Goal: Information Seeking & Learning: Learn about a topic

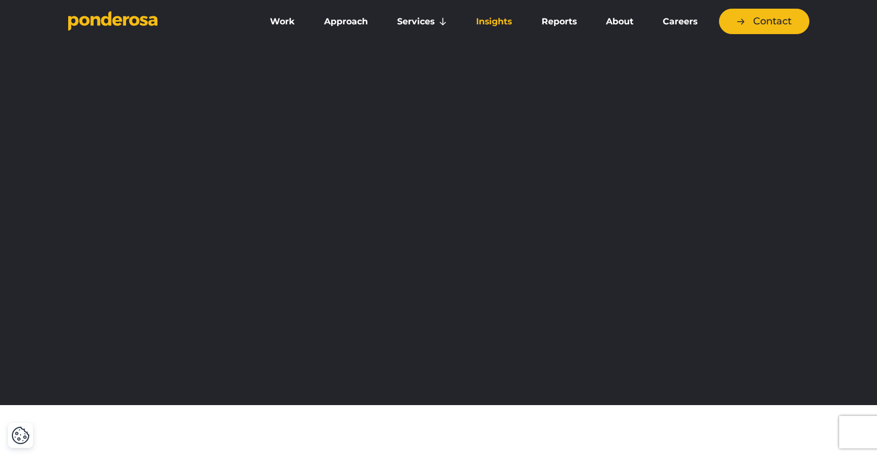
click at [491, 22] on link "Insights" at bounding box center [494, 21] width 61 height 23
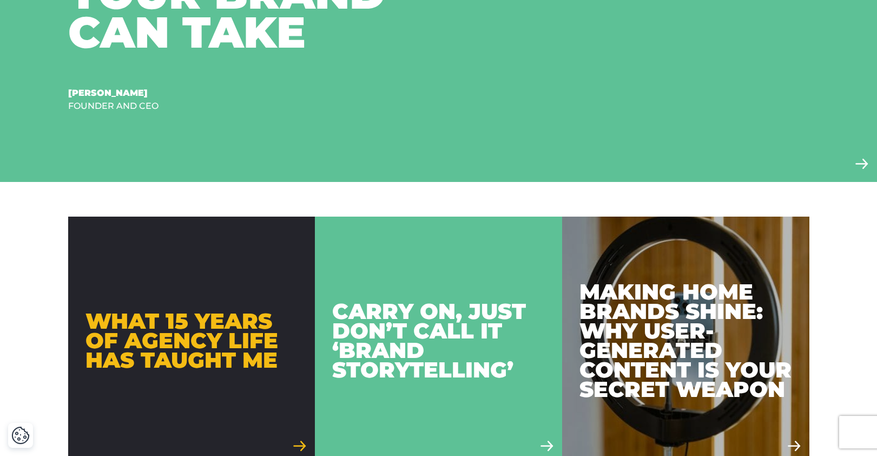
scroll to position [725, 0]
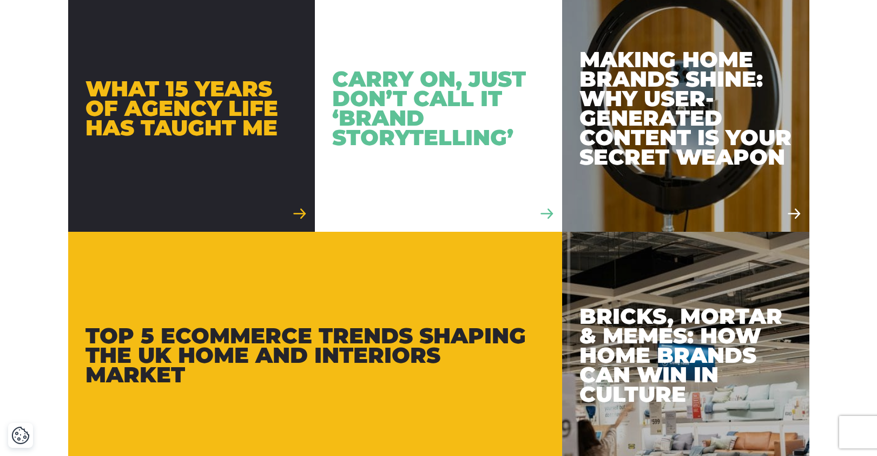
click at [386, 128] on div "Carry On, Just Don’t Call It ‘Brand Storytelling’" at bounding box center [438, 108] width 213 height 78
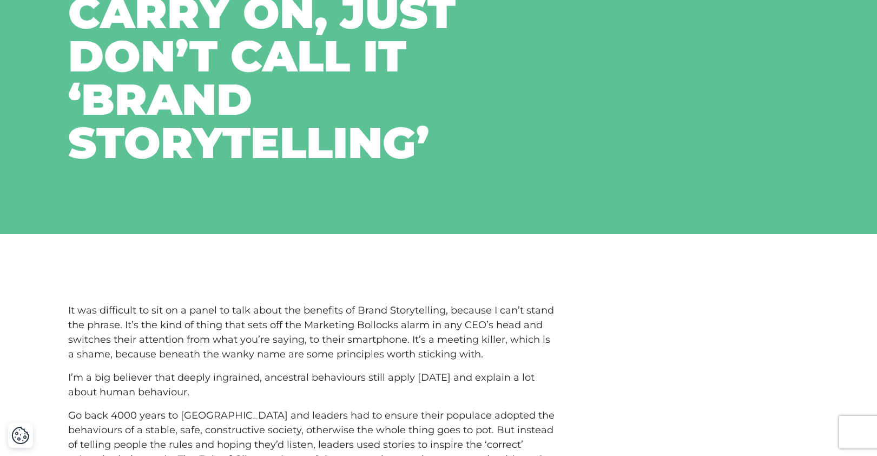
scroll to position [297, 0]
